Goal: Task Accomplishment & Management: Manage account settings

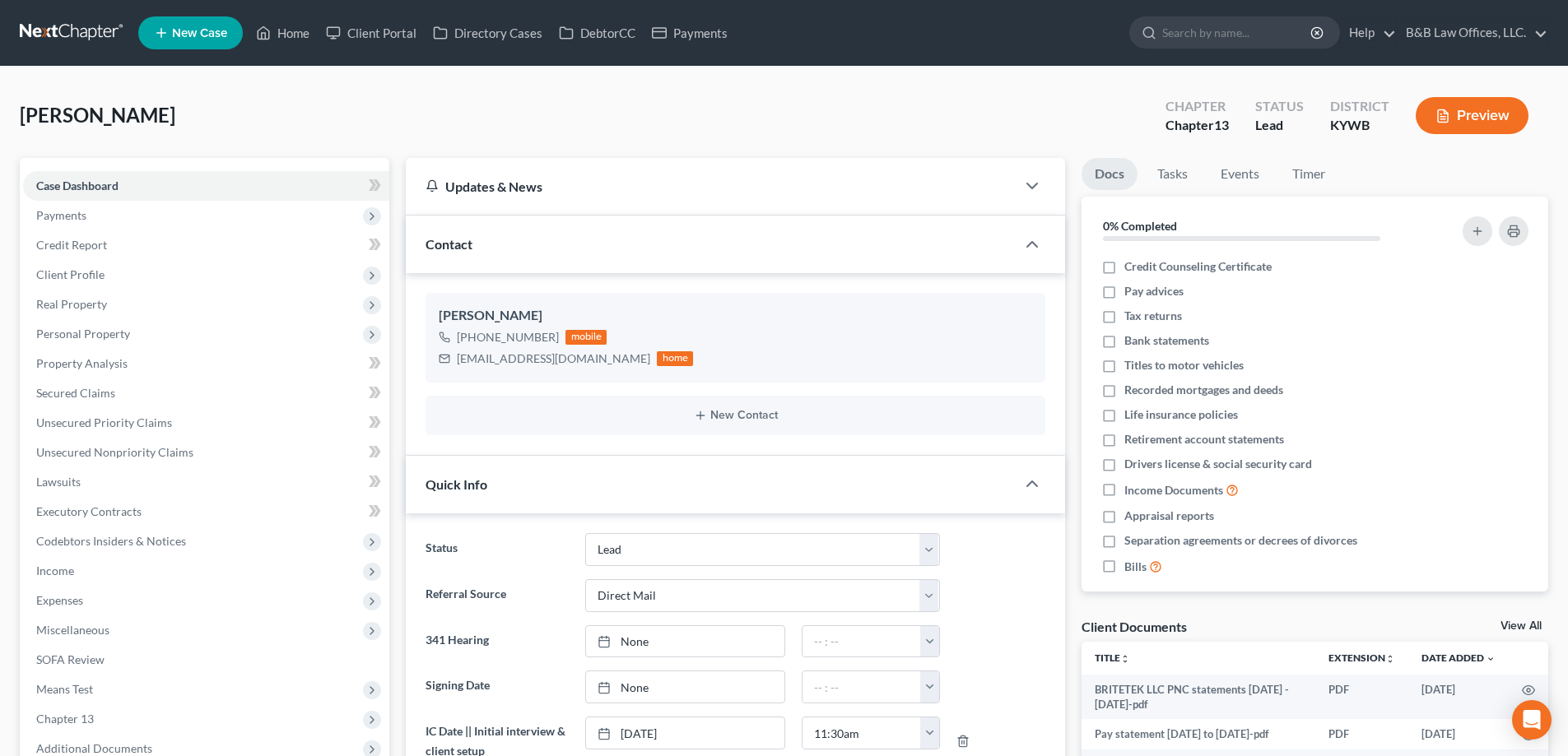
select select "10"
select select "2"
select select "0"
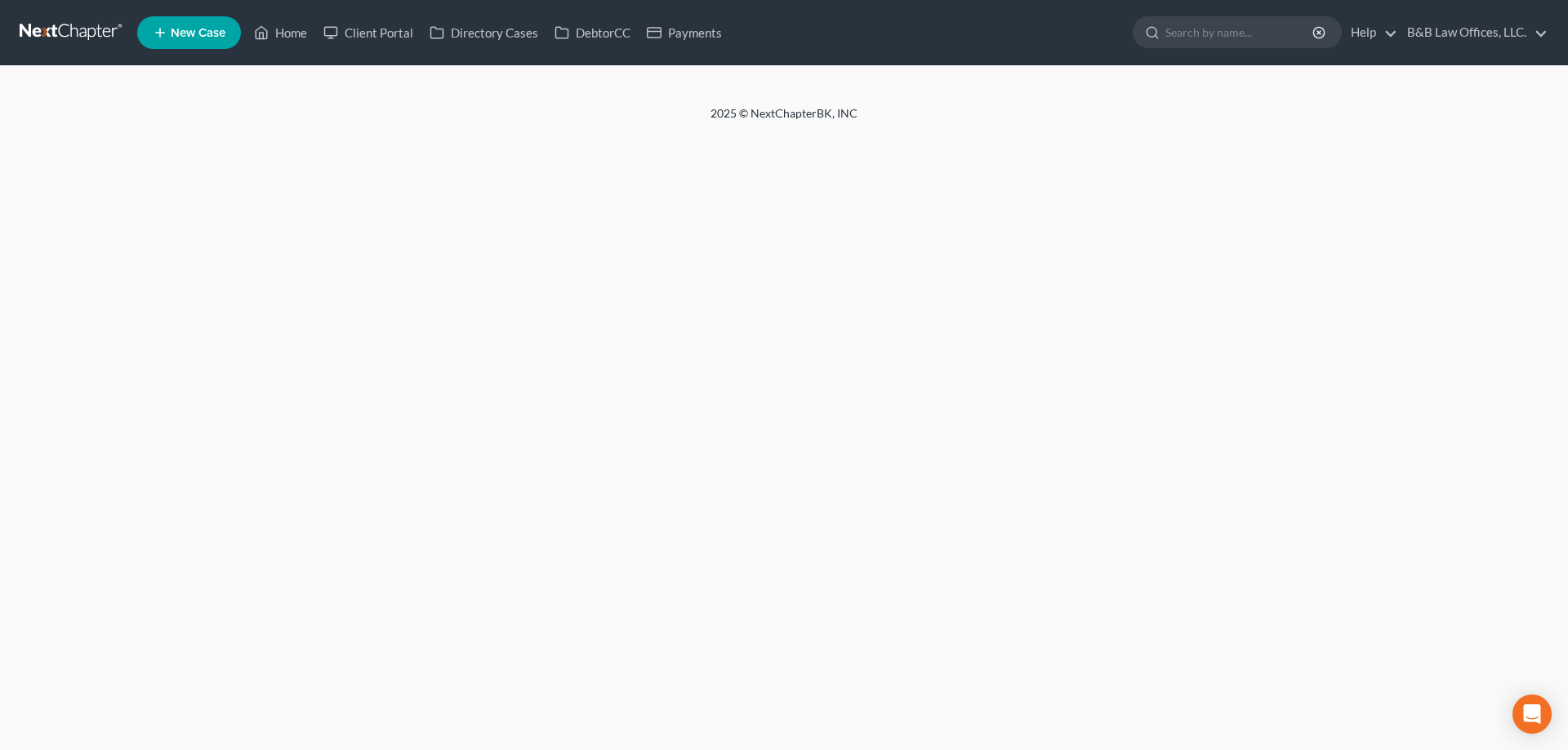
select select "2"
select select "10"
select select "1"
select select "0"
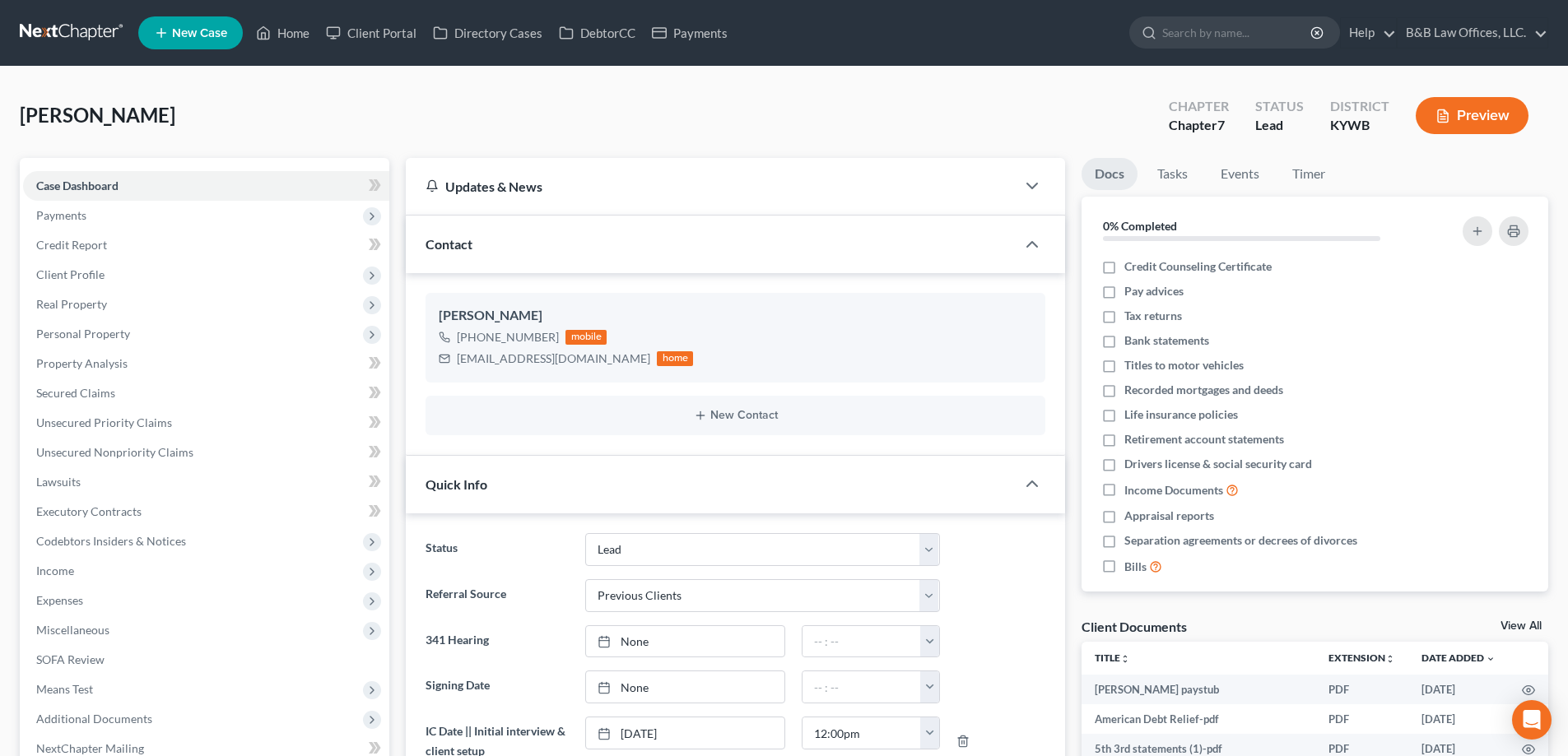
scroll to position [116, 0]
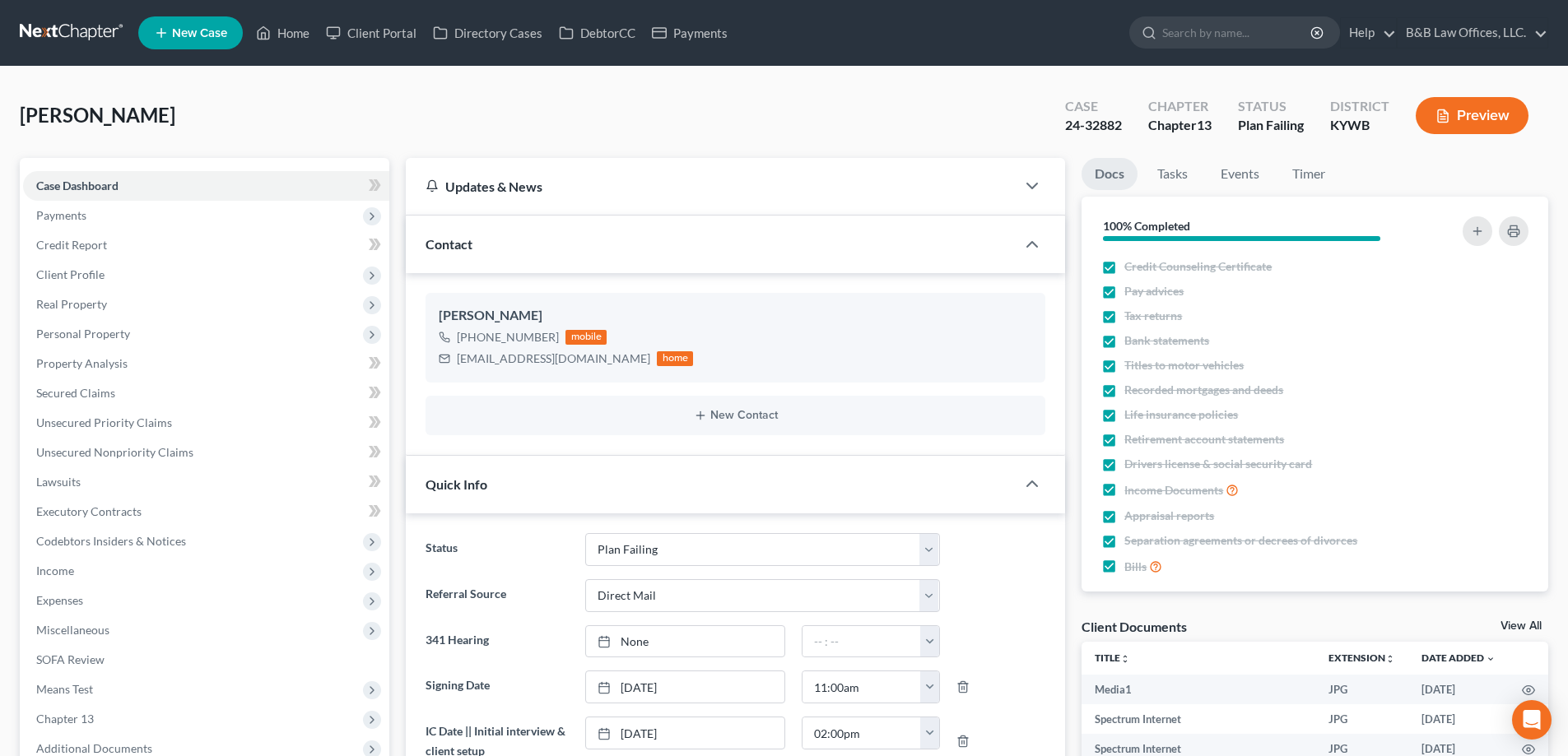
select select "14"
select select "2"
select select "0"
